Goal: Task Accomplishment & Management: Complete application form

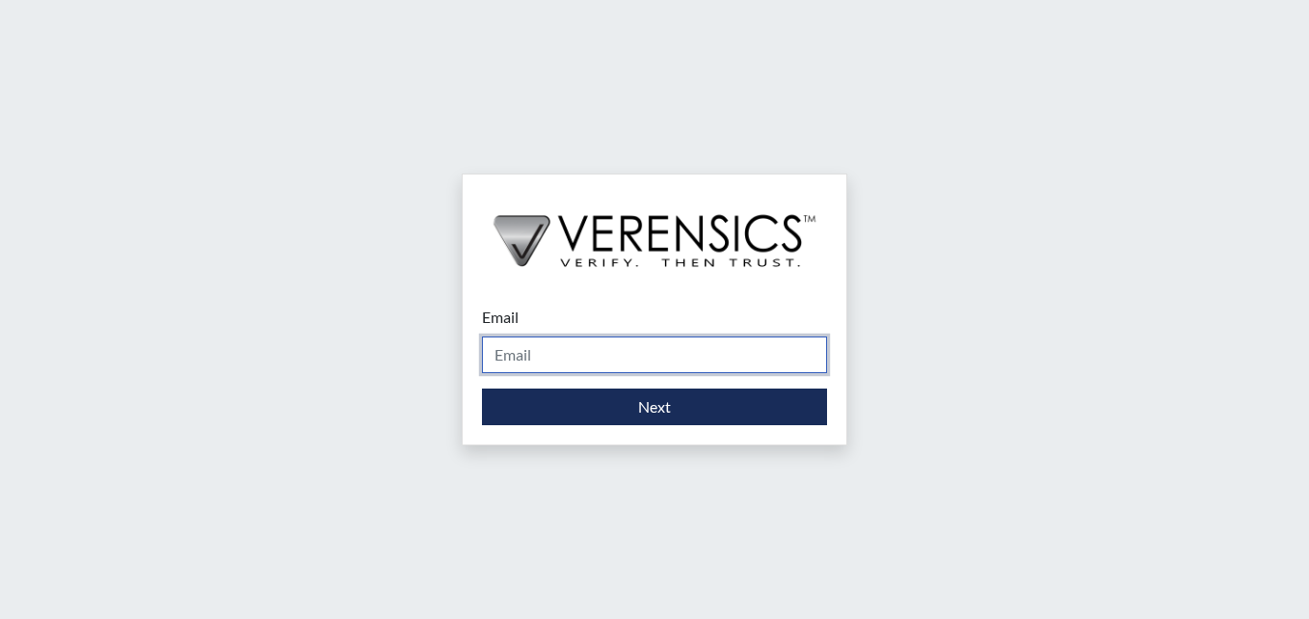
click at [528, 359] on input "Email" at bounding box center [654, 354] width 345 height 37
click at [573, 361] on input "Email" at bounding box center [654, 354] width 345 height 37
type input "[PERSON_NAME][EMAIL_ADDRESS][PERSON_NAME][DOMAIN_NAME]"
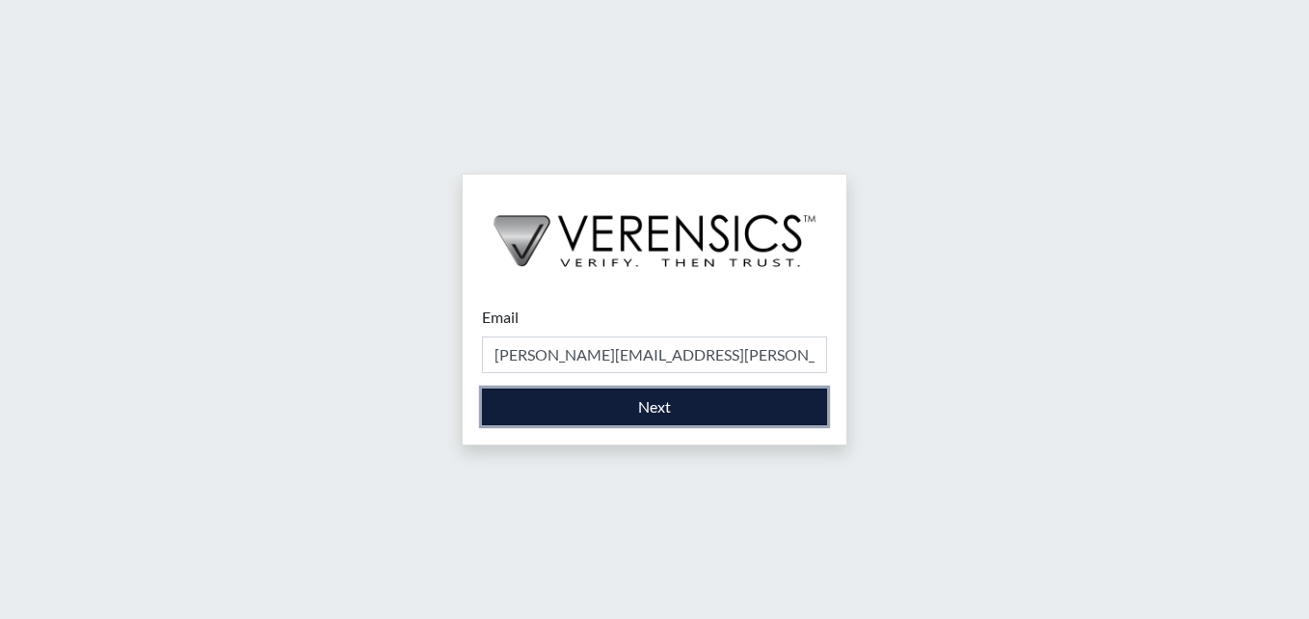
click at [633, 403] on button "Next" at bounding box center [654, 406] width 345 height 37
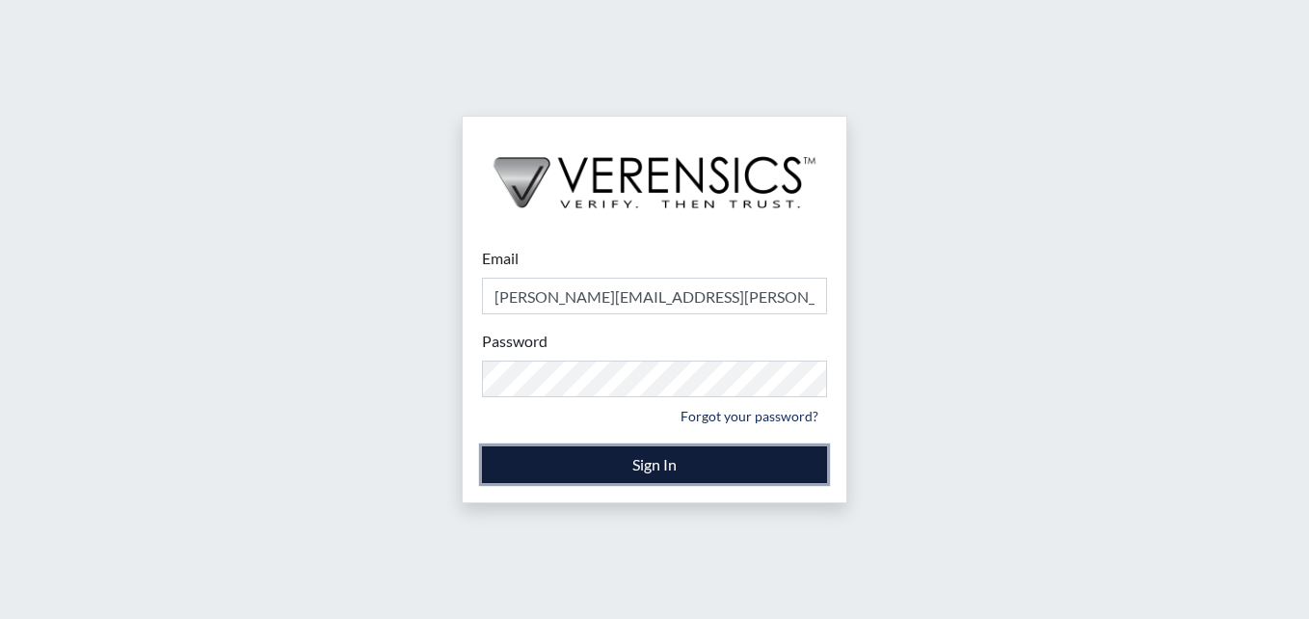
click at [662, 451] on button "Sign In" at bounding box center [654, 464] width 345 height 37
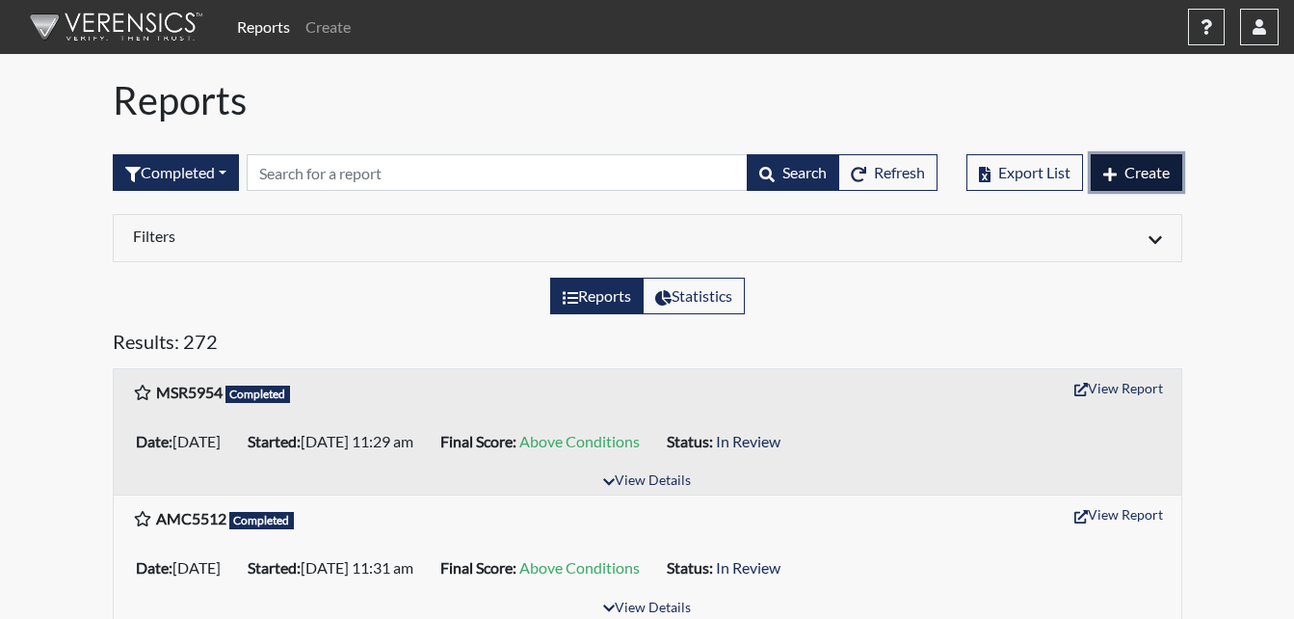
click at [1149, 178] on span "Create" at bounding box center [1147, 172] width 45 height 18
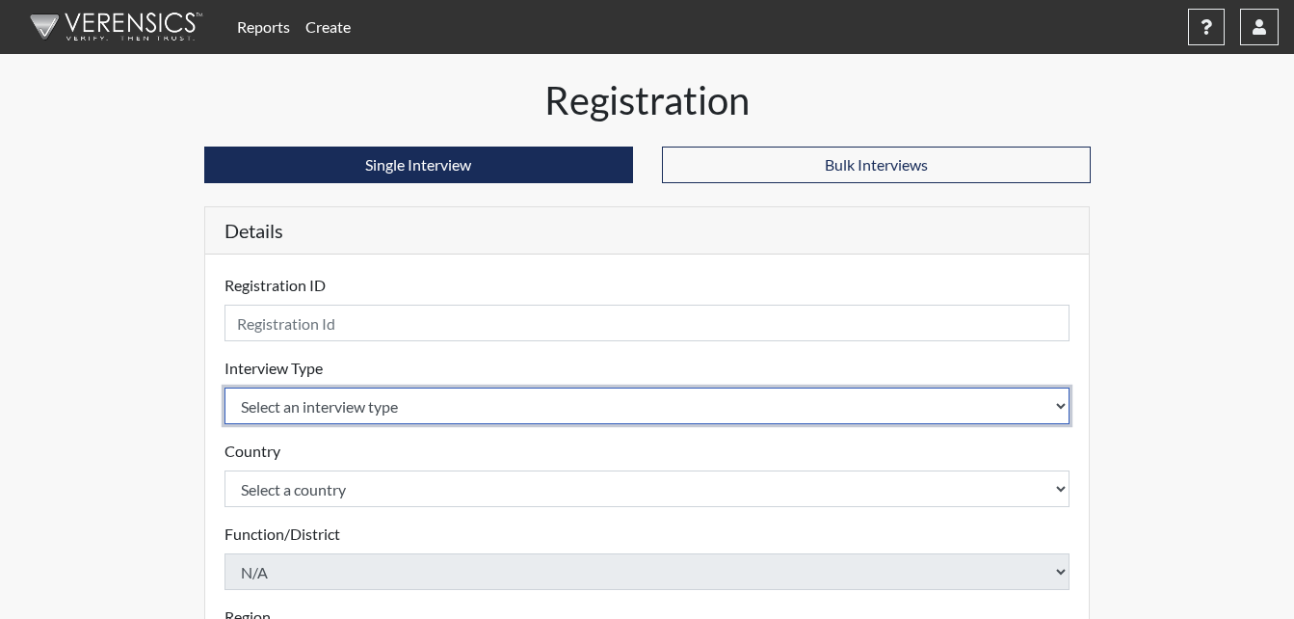
click at [375, 407] on select "Select an interview type Corrections Pre-Employment" at bounding box center [648, 405] width 846 height 37
select select "ff733e93-e1bf-11ea-9c9f-0eff0cf7eb8f"
click at [225, 387] on select "Select an interview type Corrections Pre-Employment" at bounding box center [648, 405] width 846 height 37
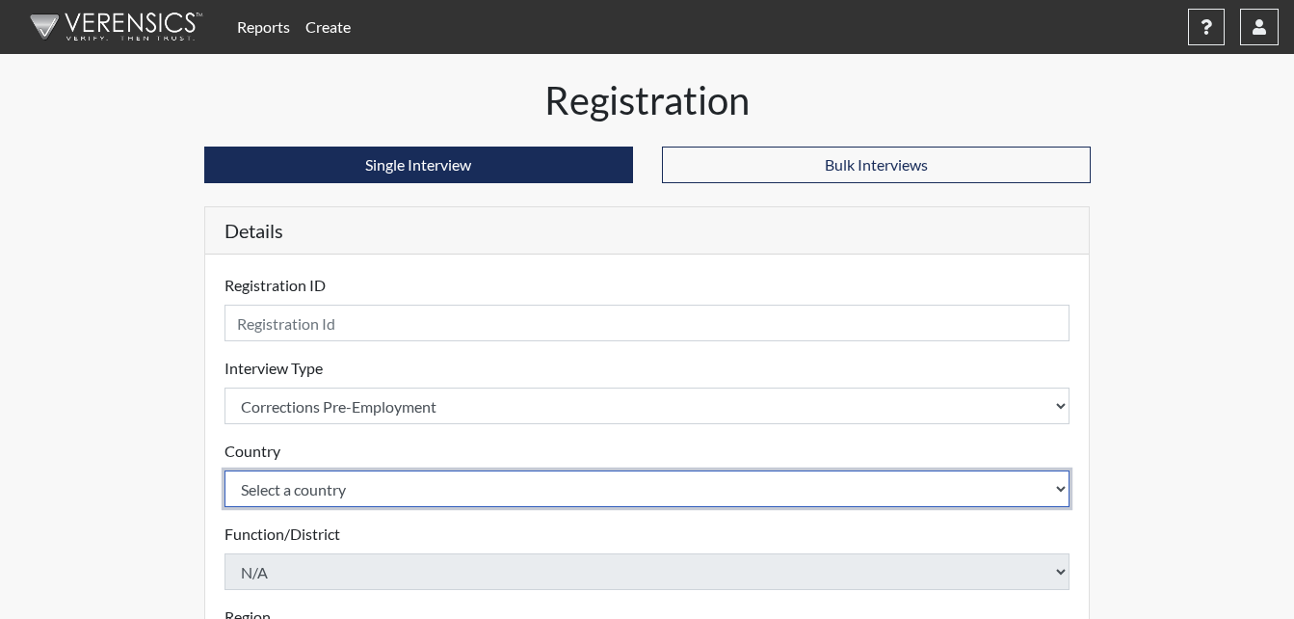
click at [367, 480] on select "Select a country [GEOGRAPHIC_DATA] [GEOGRAPHIC_DATA]" at bounding box center [648, 488] width 846 height 37
click at [367, 486] on select "Select a country [GEOGRAPHIC_DATA] [GEOGRAPHIC_DATA]" at bounding box center [648, 488] width 846 height 37
select select "united-states-of-[GEOGRAPHIC_DATA]"
click at [225, 470] on select "Select a country [GEOGRAPHIC_DATA] [GEOGRAPHIC_DATA]" at bounding box center [648, 488] width 846 height 37
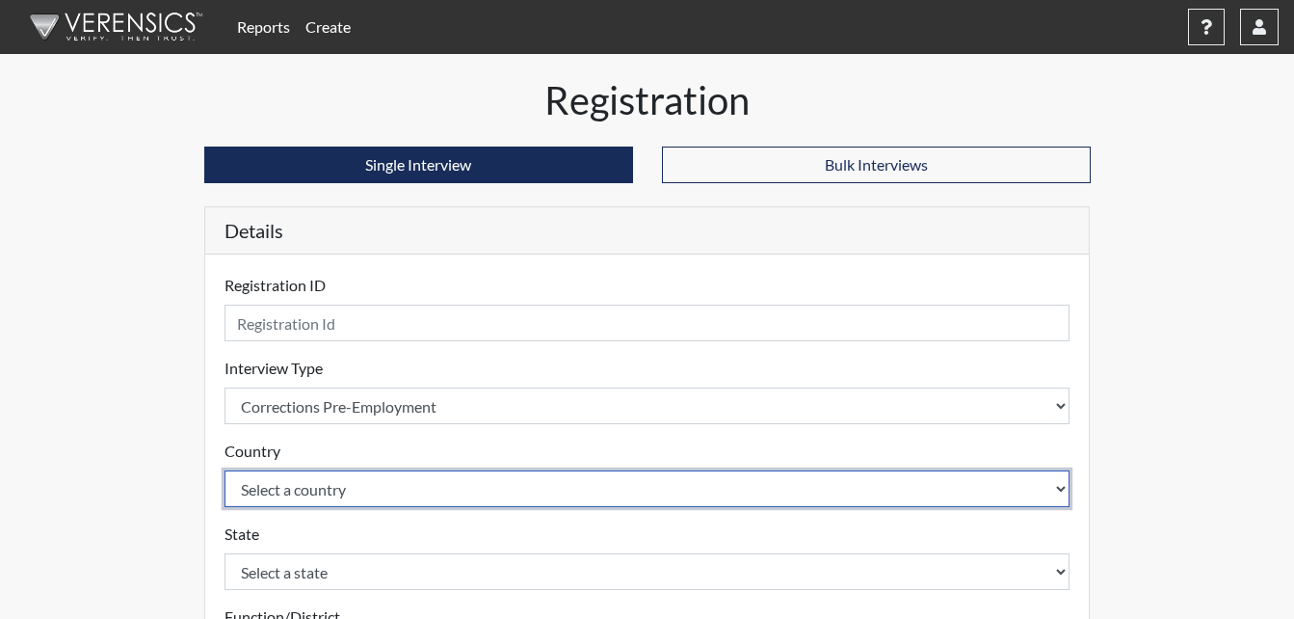
scroll to position [96, 0]
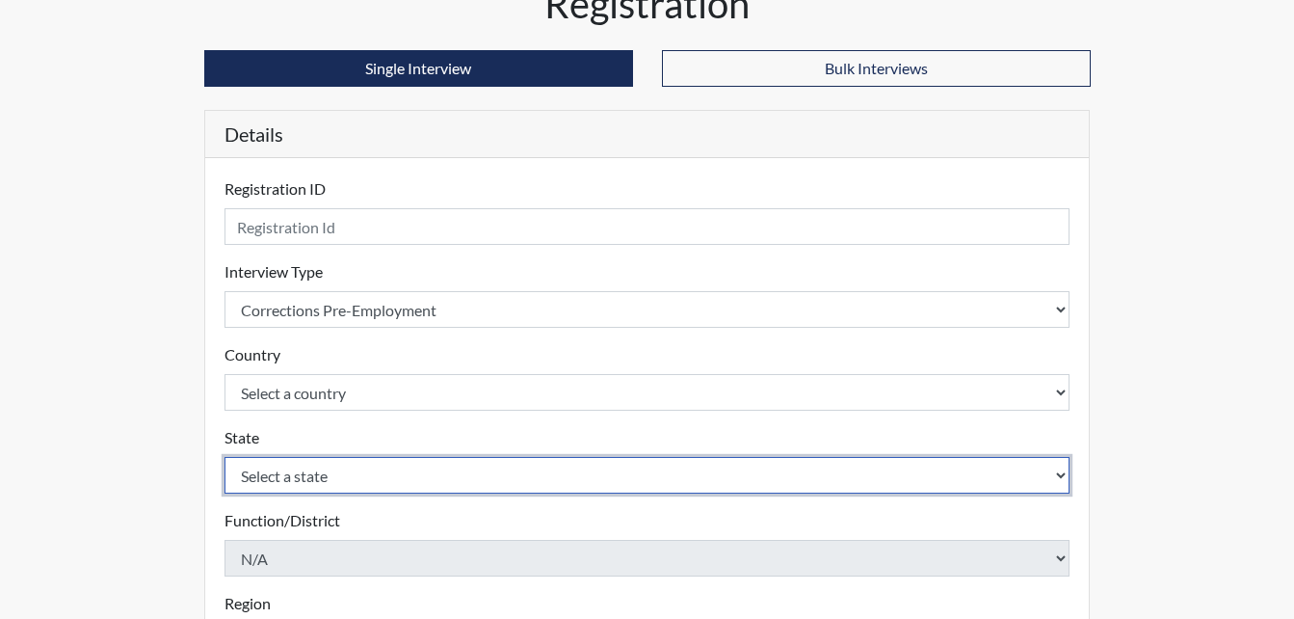
click at [334, 480] on select "Select a state [US_STATE] [US_STATE] [US_STATE] [US_STATE] [US_STATE] [US_STATE…" at bounding box center [648, 475] width 846 height 37
select select "GA"
click at [225, 457] on select "Select a state [US_STATE] [US_STATE] [US_STATE] [US_STATE] [US_STATE] [US_STATE…" at bounding box center [648, 475] width 846 height 37
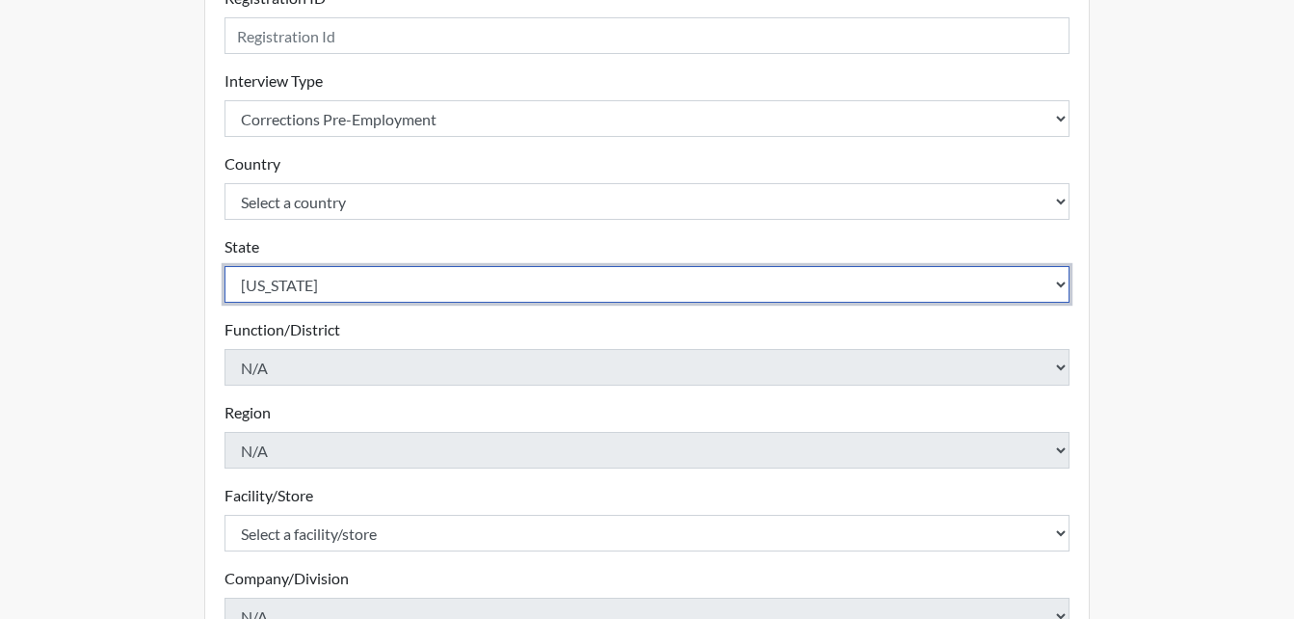
scroll to position [289, 0]
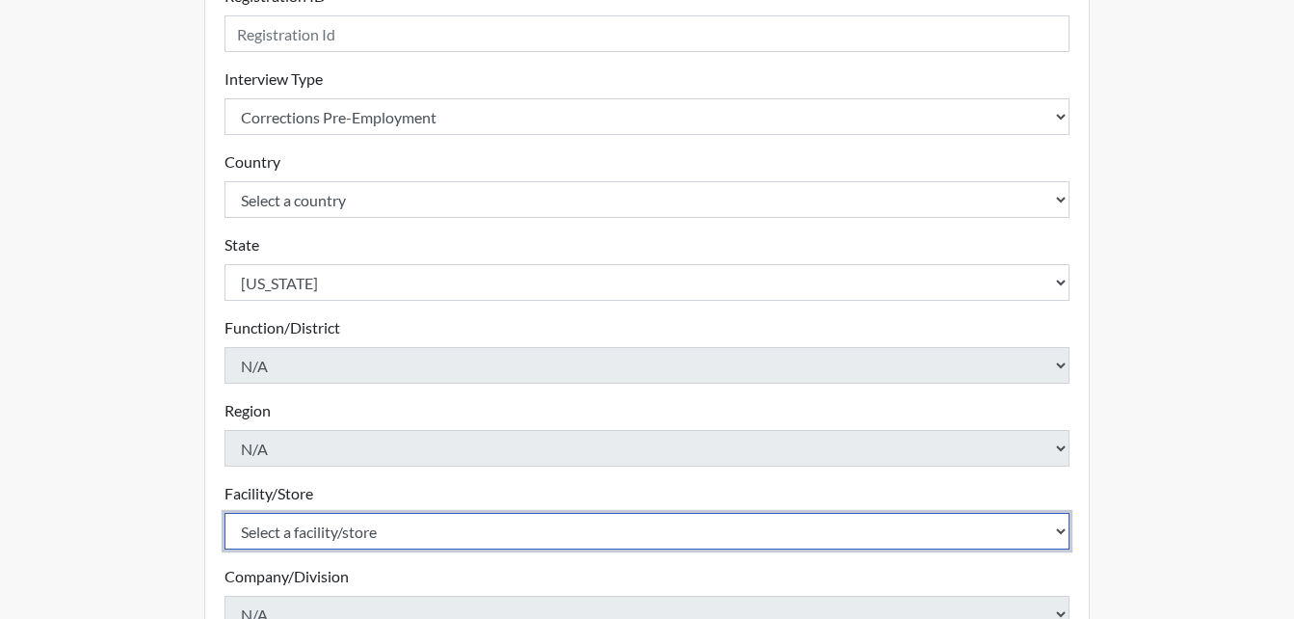
click at [335, 520] on select "Select a facility/store [PERSON_NAME]" at bounding box center [648, 531] width 846 height 37
select select "6cac2b59-3591-4b40-b097-ccfdafc86ef1"
click at [225, 513] on select "Select a facility/store [PERSON_NAME]" at bounding box center [648, 531] width 846 height 37
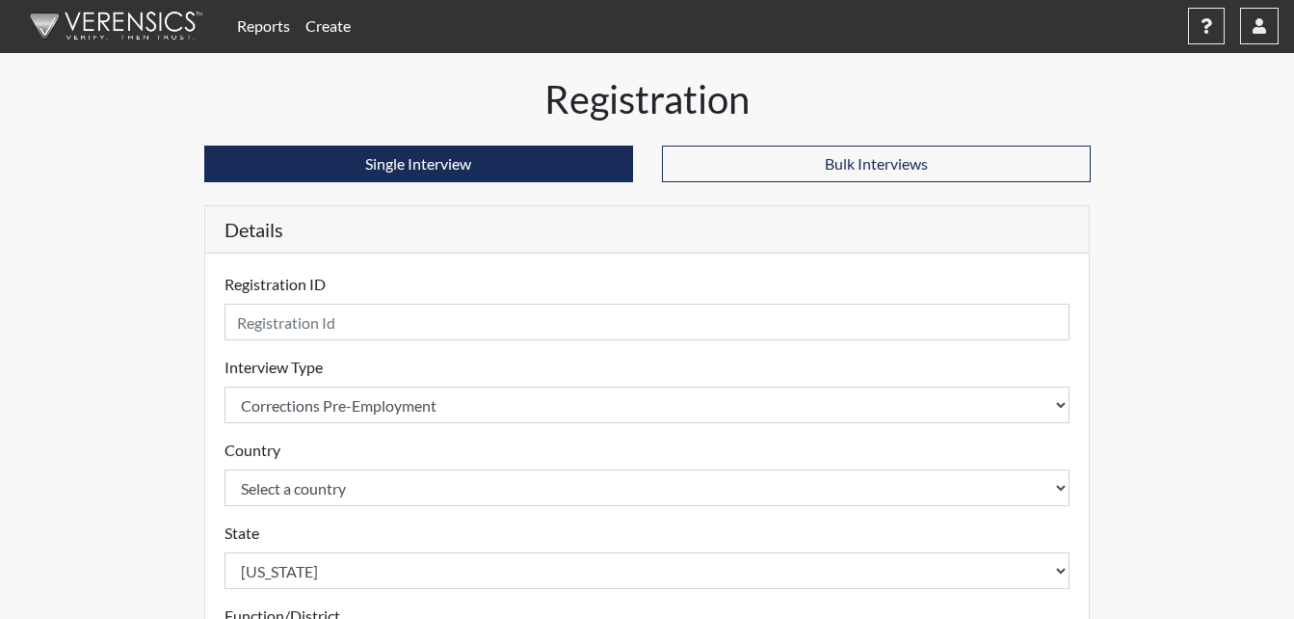
scroll to position [0, 0]
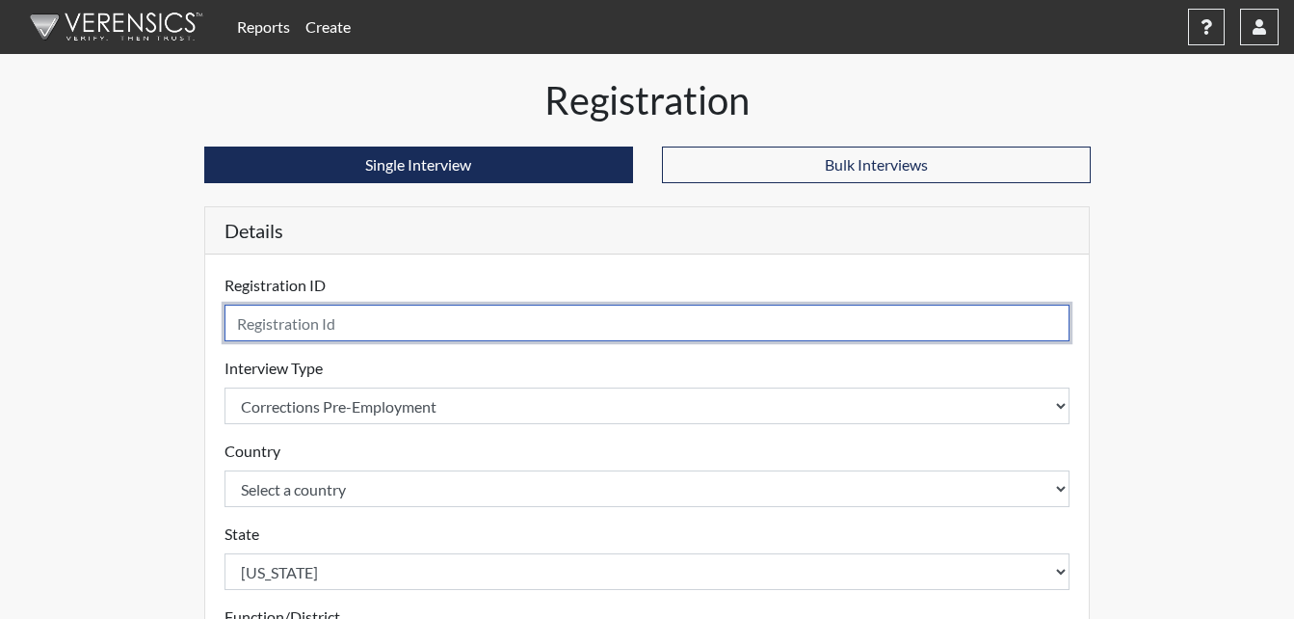
click at [333, 326] on input "text" at bounding box center [648, 323] width 846 height 37
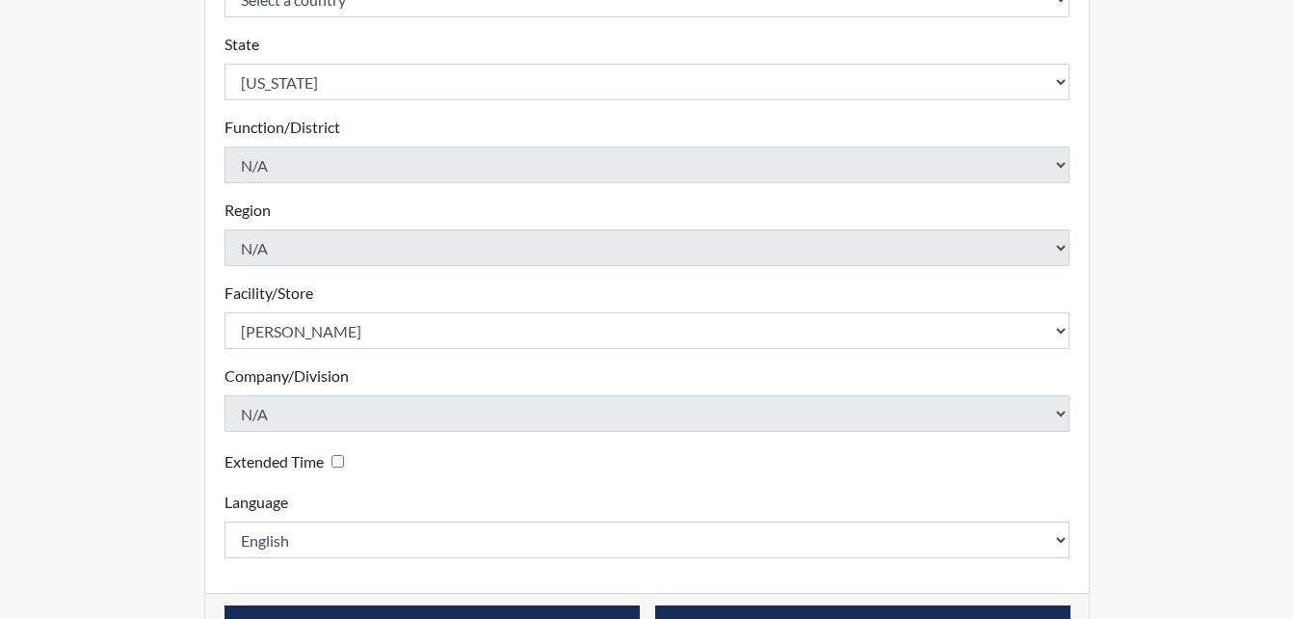
scroll to position [548, 0]
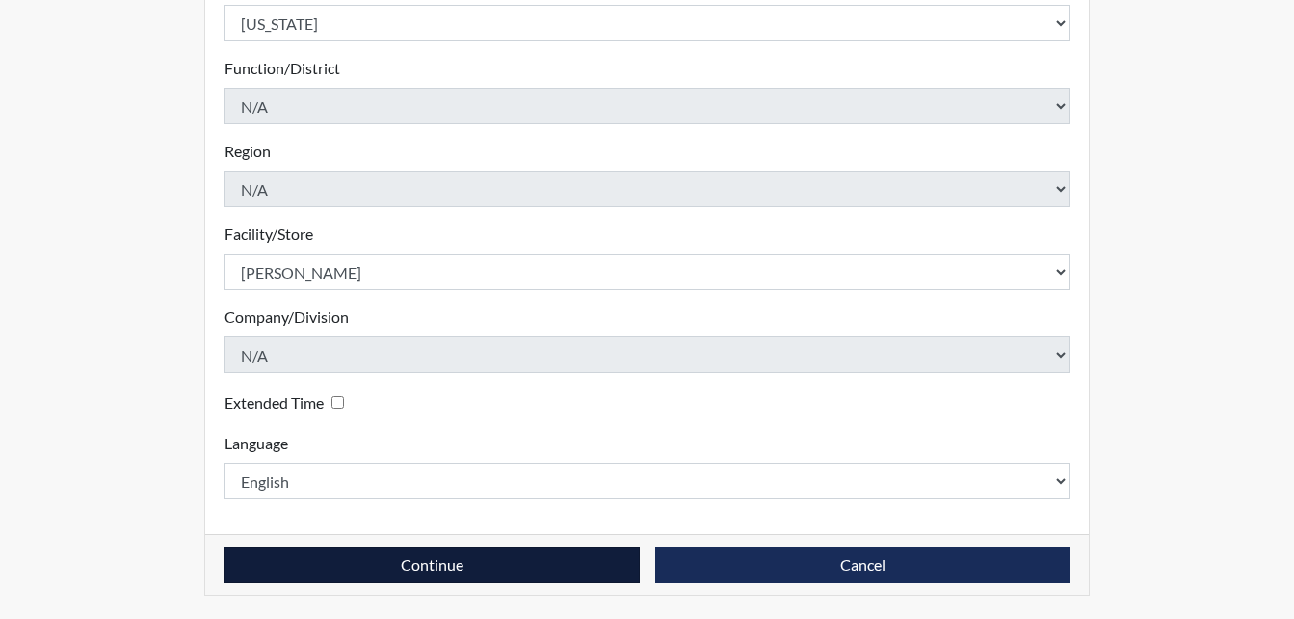
type input "ZKS1776"
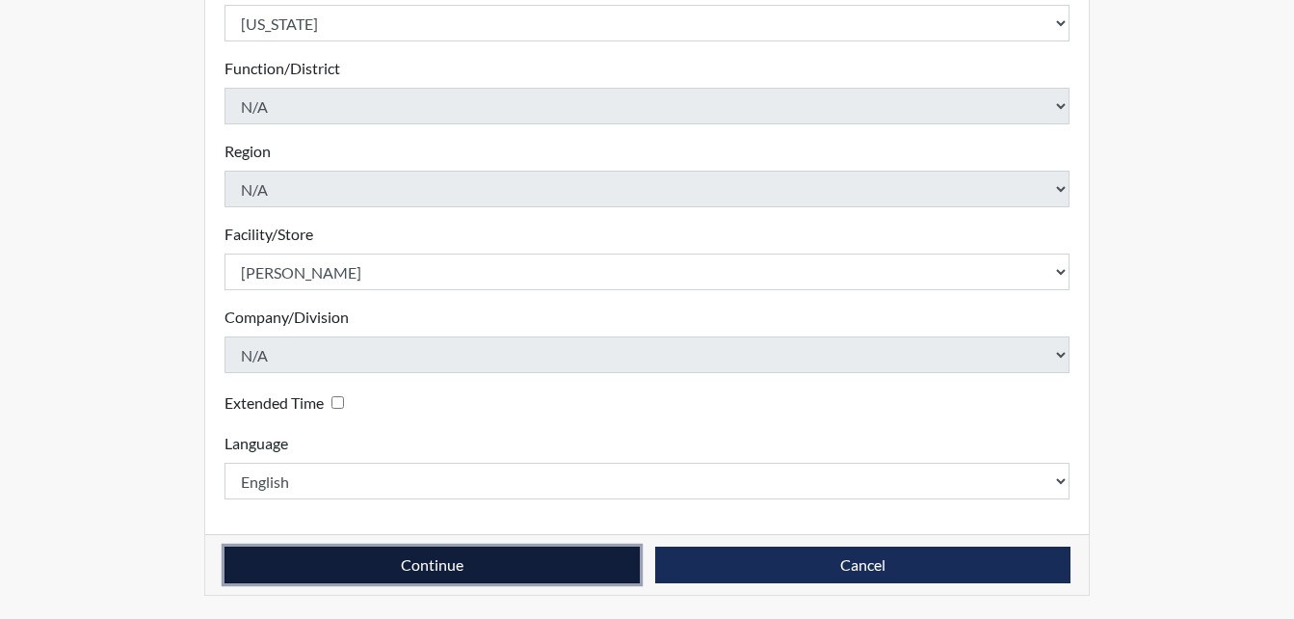
click at [456, 553] on button "Continue" at bounding box center [432, 564] width 415 height 37
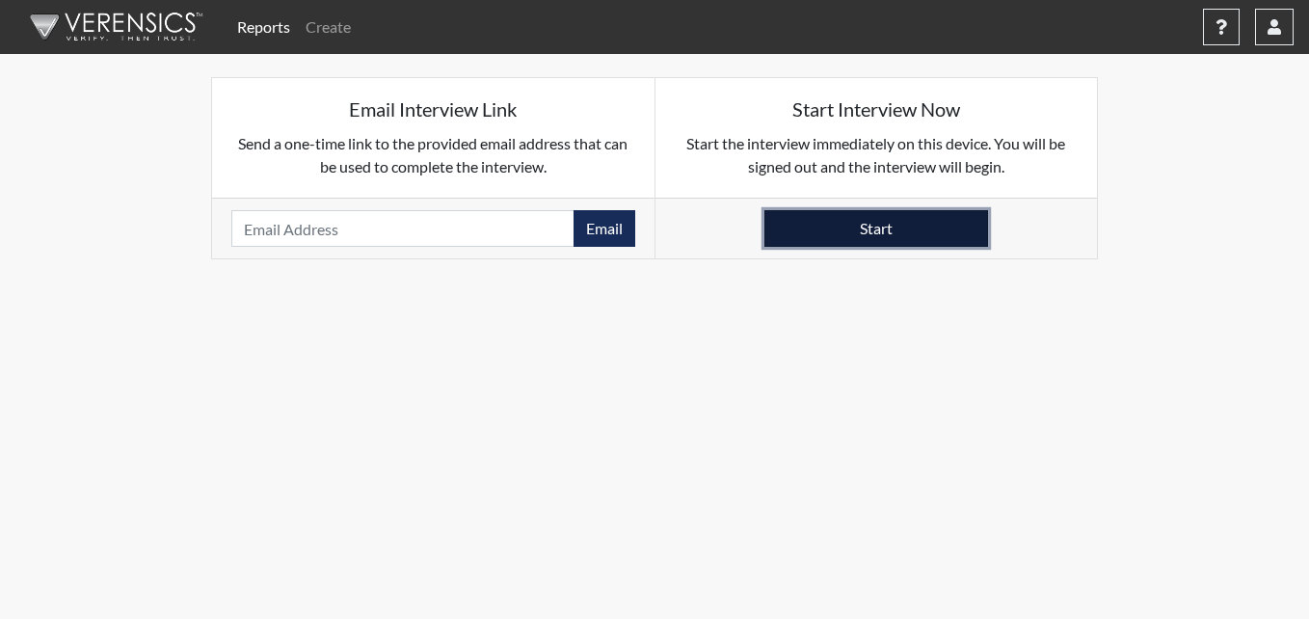
click at [860, 229] on button "Start" at bounding box center [876, 228] width 224 height 37
